Goal: Navigation & Orientation: Find specific page/section

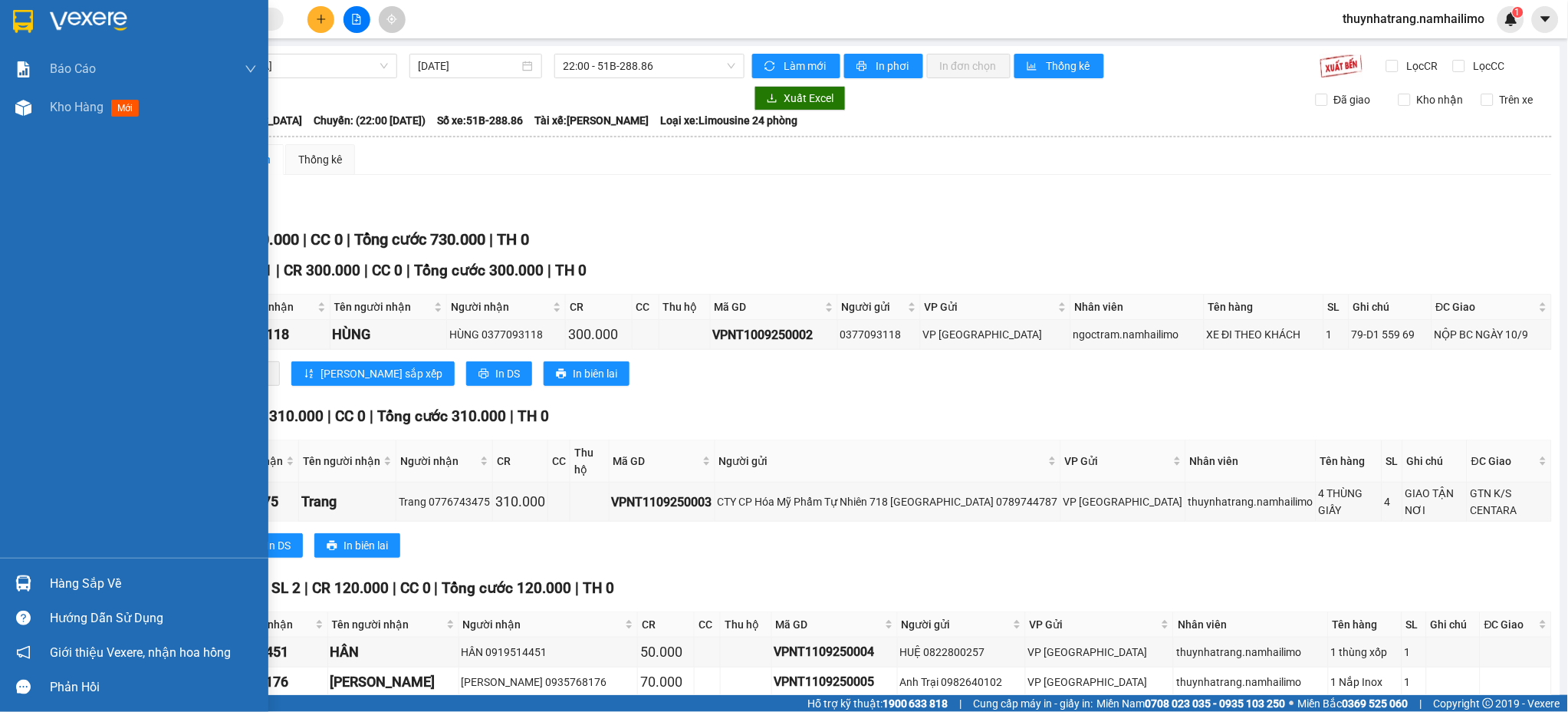
click at [28, 19] on img at bounding box center [22, 21] width 20 height 23
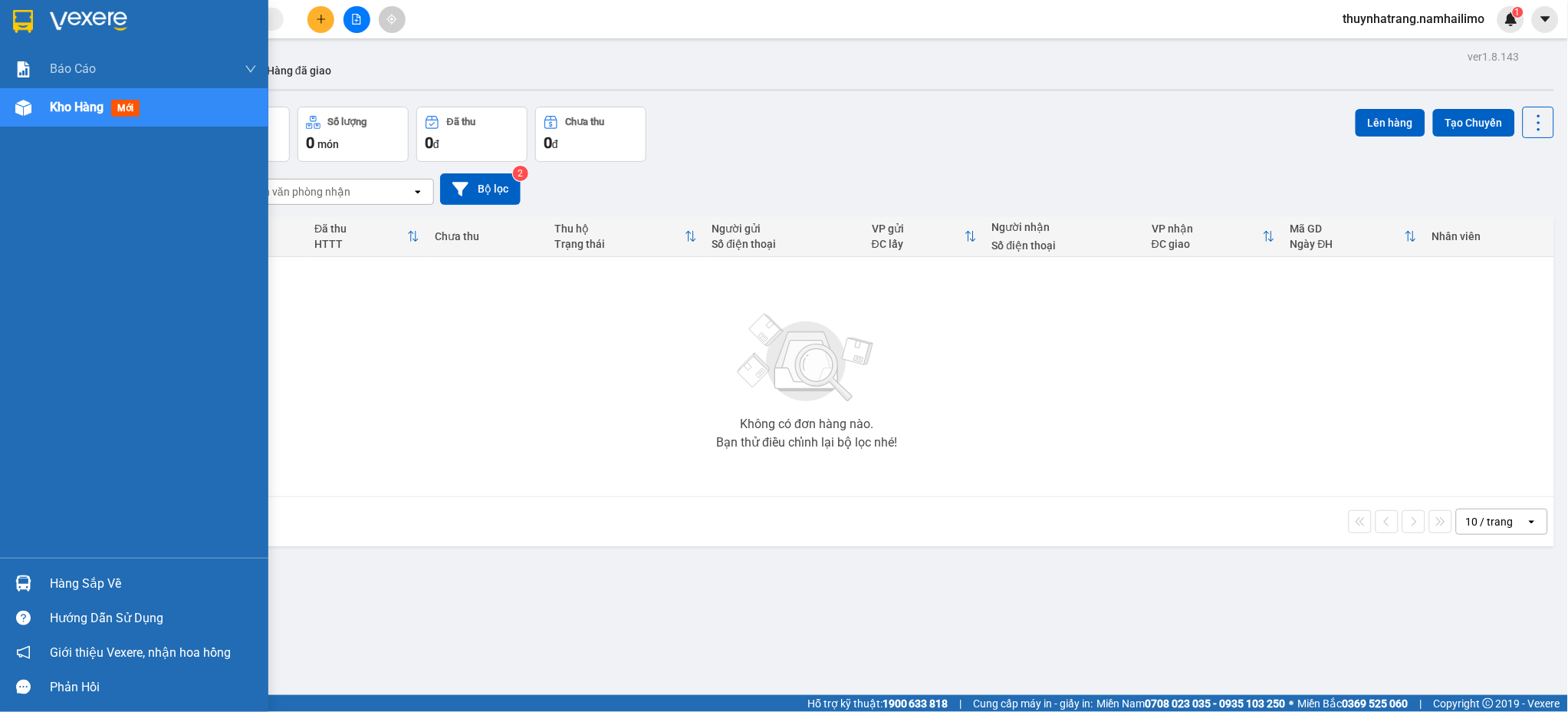
drag, startPoint x: 20, startPoint y: 28, endPoint x: 30, endPoint y: 18, distance: 14.1
click at [36, 21] on div at bounding box center [134, 25] width 268 height 50
click at [25, 22] on img at bounding box center [22, 21] width 20 height 23
click at [18, 19] on img at bounding box center [22, 21] width 20 height 23
